Goal: Check status: Check status

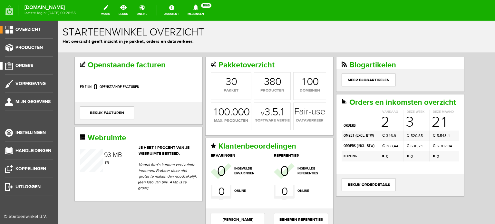
click at [25, 65] on span "Orders" at bounding box center [24, 65] width 18 height 5
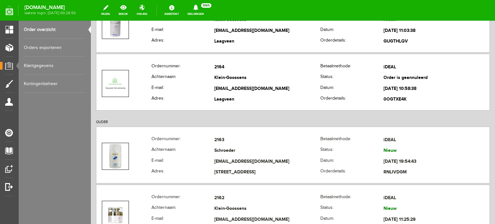
scroll to position [167, 0]
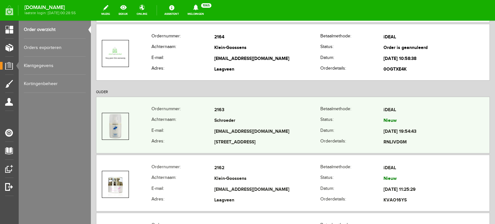
click at [229, 123] on td "Schroeder" at bounding box center [267, 121] width 106 height 11
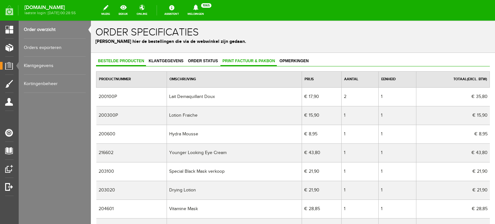
click at [255, 60] on span "Print factuur & pakbon" at bounding box center [248, 61] width 56 height 5
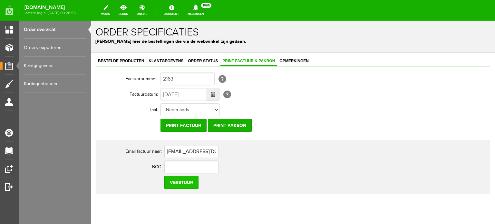
click at [191, 182] on input "Verstuur" at bounding box center [181, 182] width 34 height 13
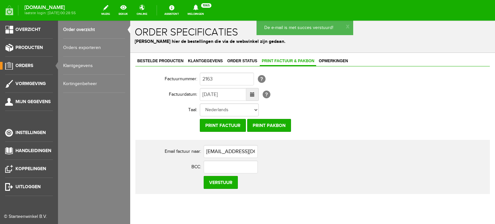
click at [27, 64] on span "Orders" at bounding box center [24, 65] width 18 height 5
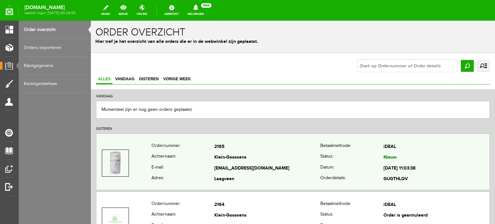
click at [225, 157] on td "Klein-Goossens" at bounding box center [267, 157] width 106 height 11
